Goal: Information Seeking & Learning: Understand process/instructions

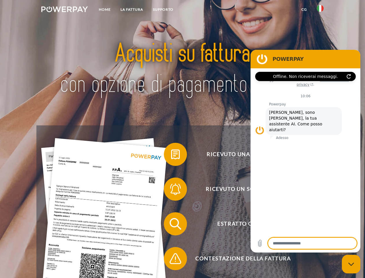
click at [64, 10] on img at bounding box center [64, 9] width 47 height 6
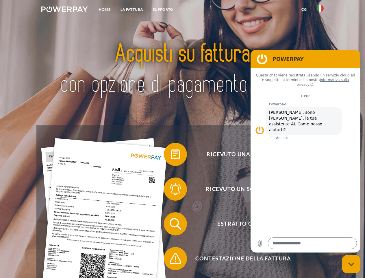
click at [320, 10] on img at bounding box center [320, 8] width 7 height 7
click at [304, 10] on link "CG" at bounding box center [304, 9] width 15 height 10
click at [171, 155] on span at bounding box center [166, 154] width 29 height 29
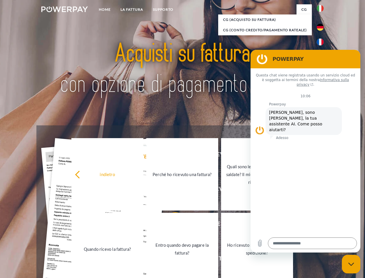
click at [143, 225] on link "Quando ricevo la fattura?" at bounding box center [107, 249] width 72 height 72
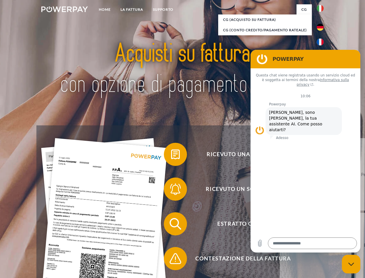
click at [171, 259] on span at bounding box center [166, 258] width 29 height 29
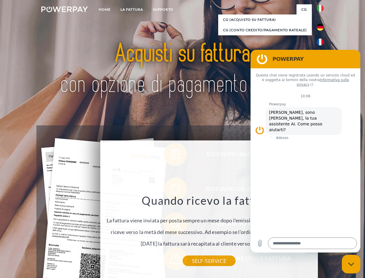
click at [351, 264] on icon "Chiudi la finestra di messaggistica" at bounding box center [351, 264] width 6 height 4
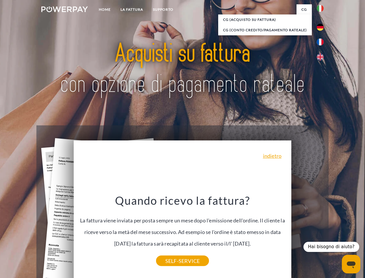
type textarea "*"
